Goal: Browse casually

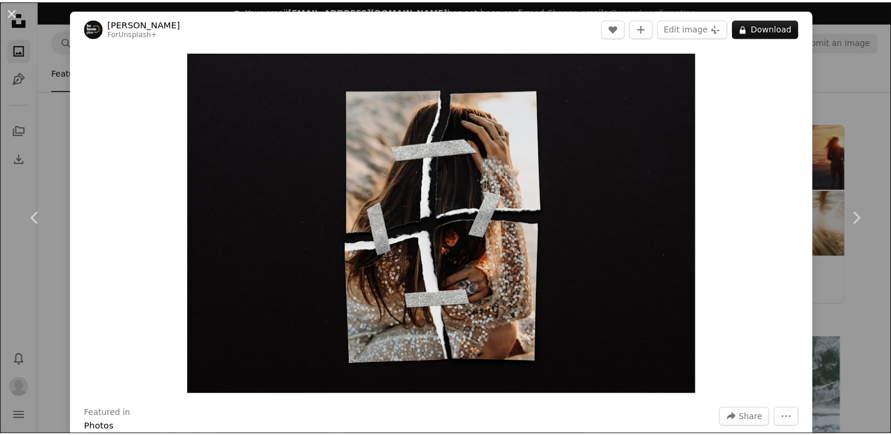
scroll to position [5824, 0]
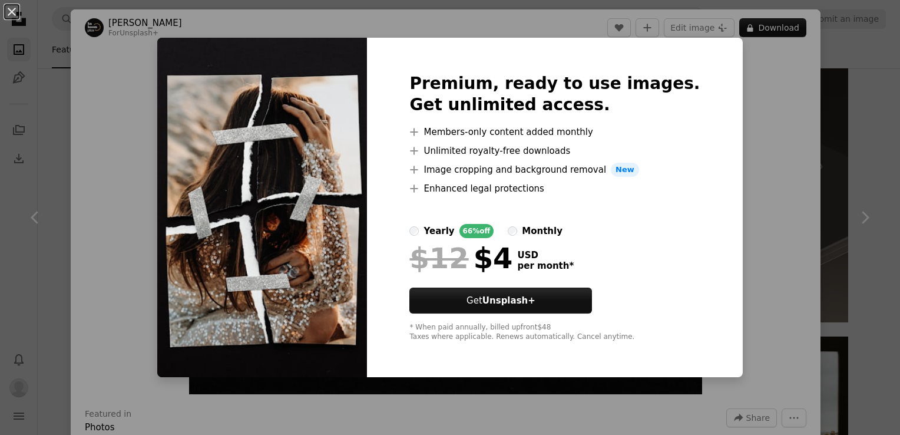
click at [367, 142] on img at bounding box center [262, 207] width 210 height 339
click at [758, 105] on div "An X shape Premium, ready to use images. Get unlimited access. A plus sign Memb…" at bounding box center [450, 217] width 900 height 435
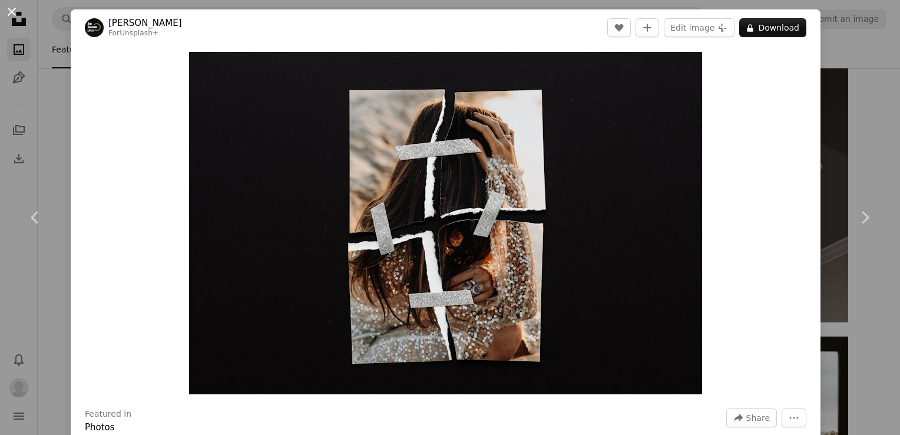
click at [14, 6] on button "An X shape" at bounding box center [12, 12] width 14 height 14
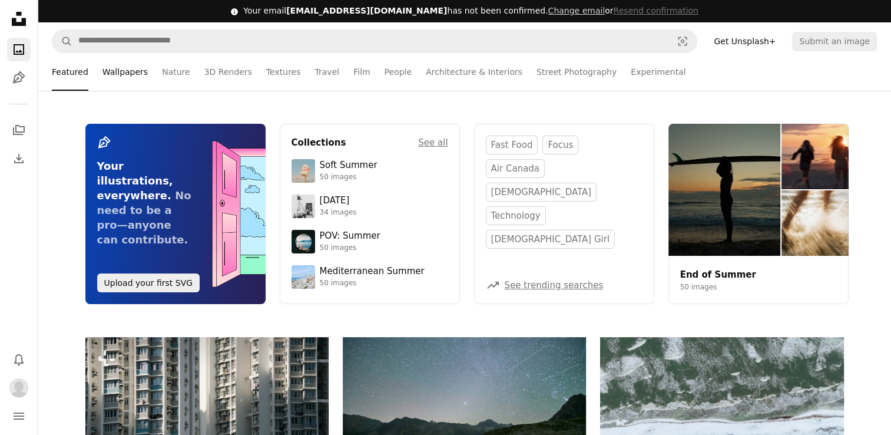
click at [121, 74] on link "Wallpapers" at bounding box center [124, 72] width 45 height 38
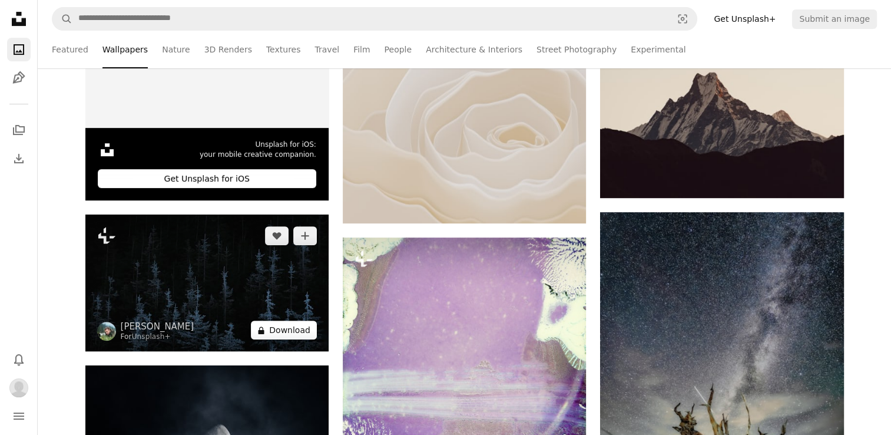
scroll to position [459, 0]
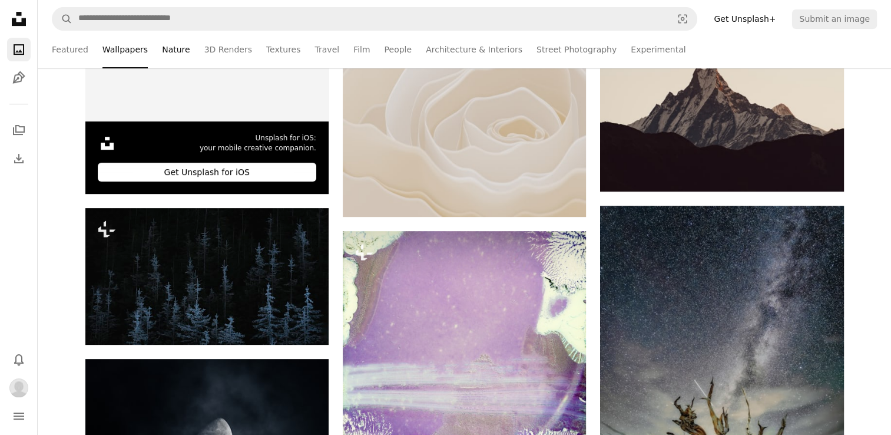
click at [169, 43] on link "Nature" at bounding box center [176, 50] width 28 height 38
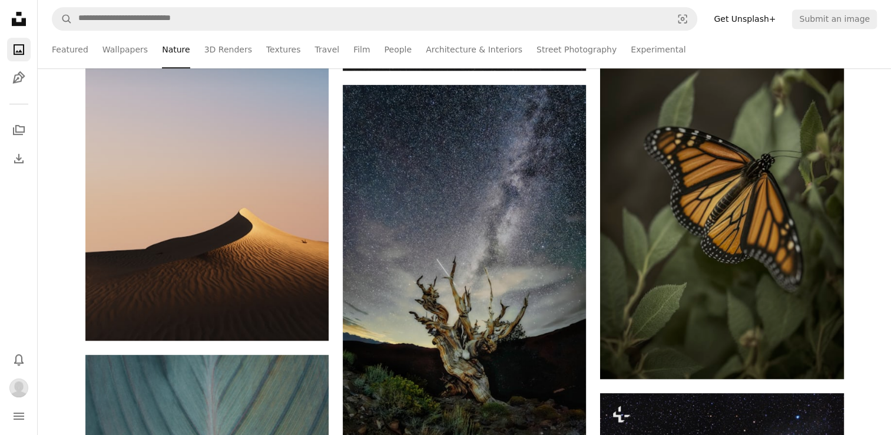
scroll to position [641, 0]
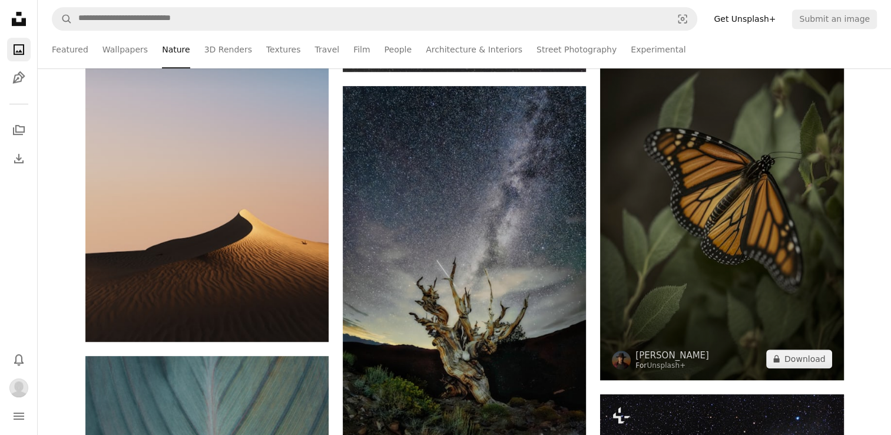
click at [696, 273] on img at bounding box center [721, 197] width 243 height 365
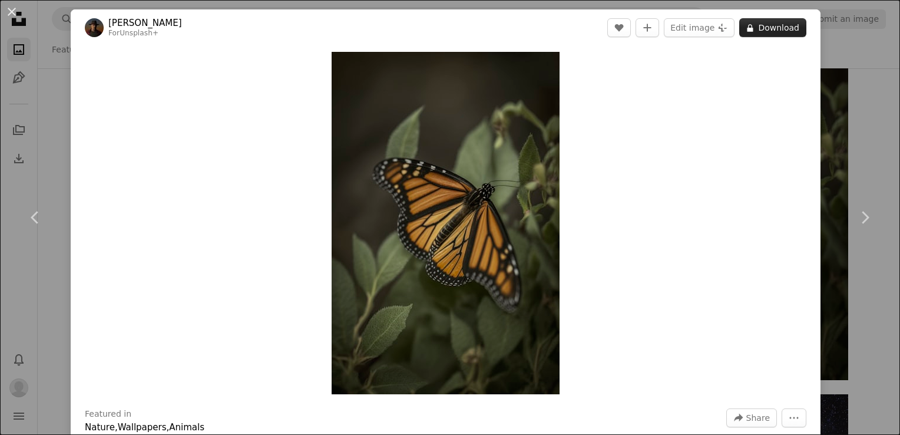
click at [760, 28] on button "A lock Download" at bounding box center [772, 27] width 67 height 19
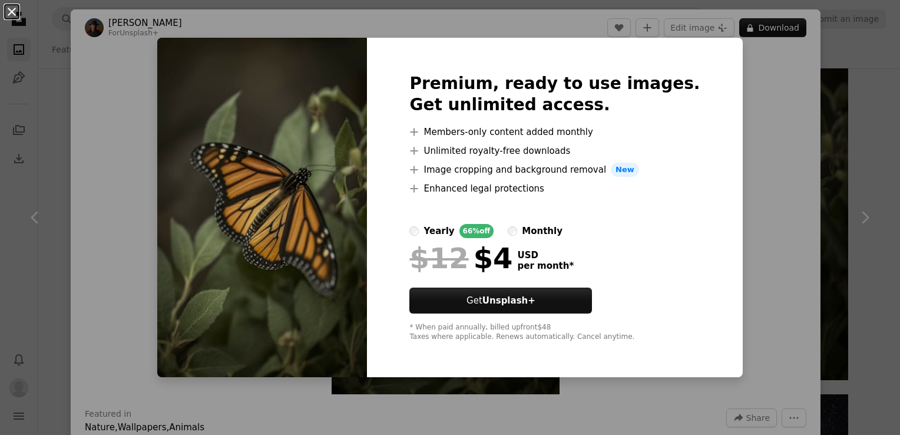
click at [12, 14] on button "An X shape" at bounding box center [12, 12] width 14 height 14
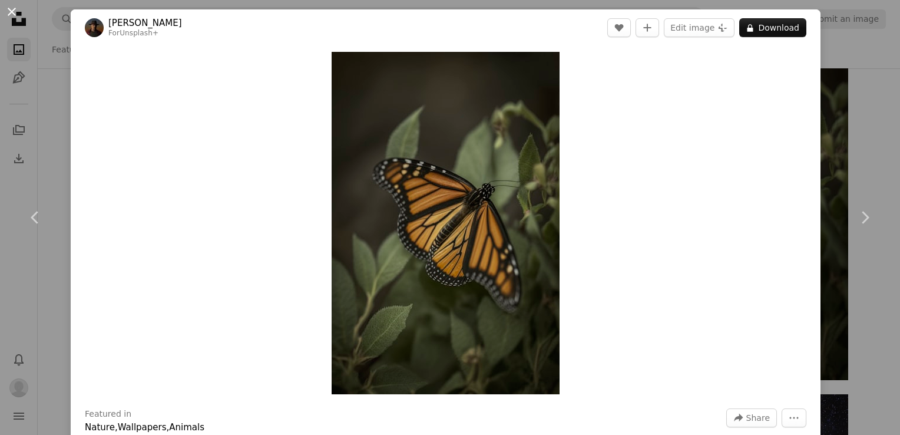
click at [11, 9] on button "An X shape" at bounding box center [12, 12] width 14 height 14
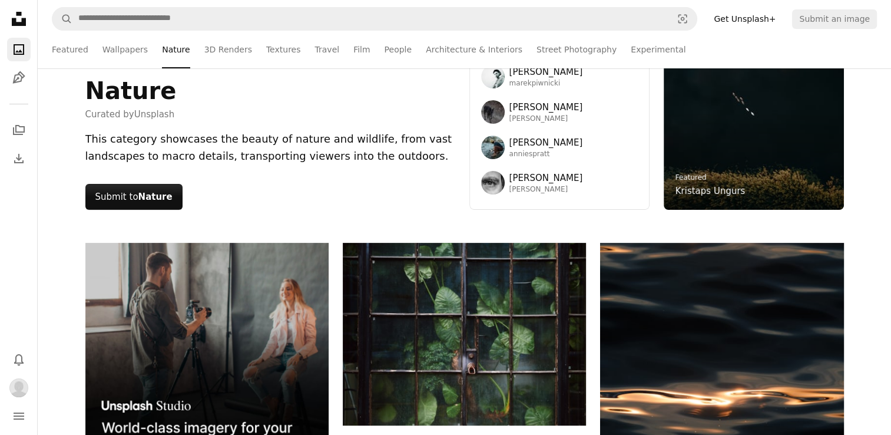
scroll to position [58, 0]
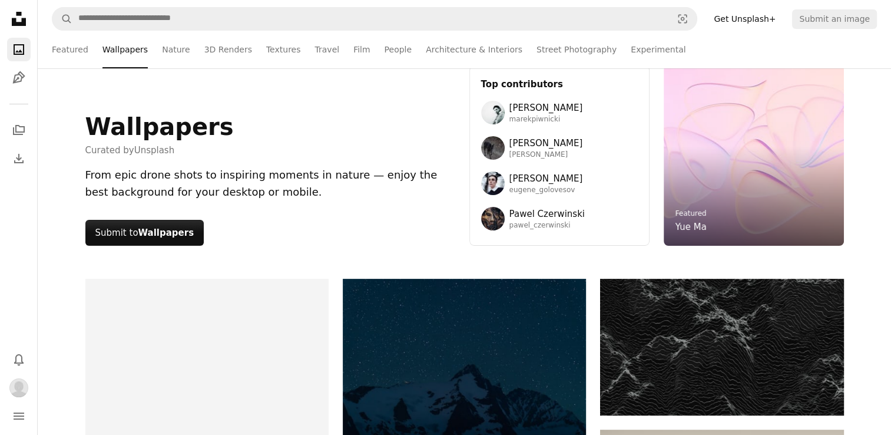
scroll to position [459, 0]
